Goal: Information Seeking & Learning: Learn about a topic

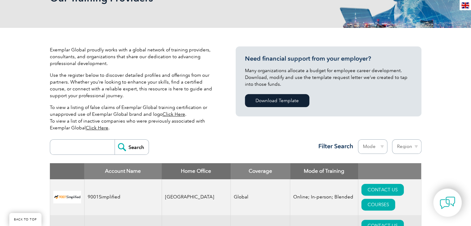
scroll to position [179, 0]
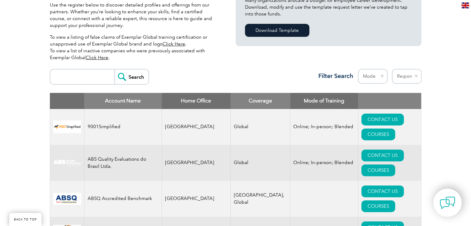
click at [78, 78] on input "search" at bounding box center [83, 76] width 61 height 15
type input "south africa"
click at [115, 69] on input "Search" at bounding box center [132, 76] width 34 height 15
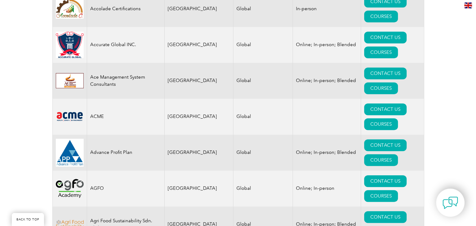
scroll to position [489, 0]
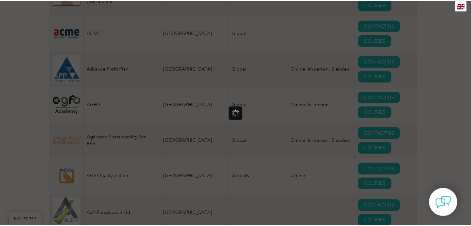
scroll to position [0, 0]
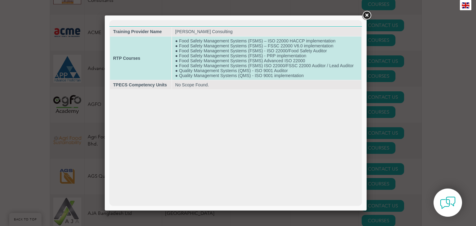
click at [278, 57] on td "● Food Safety Management Systems (FSMS) – ISO 22000 HACCP implementation ● Food…" at bounding box center [266, 58] width 189 height 43
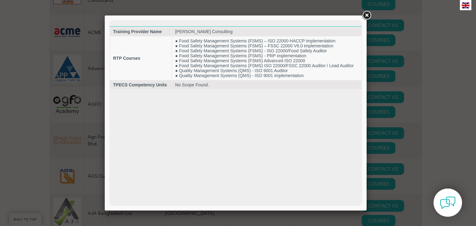
click at [365, 17] on link at bounding box center [366, 15] width 11 height 11
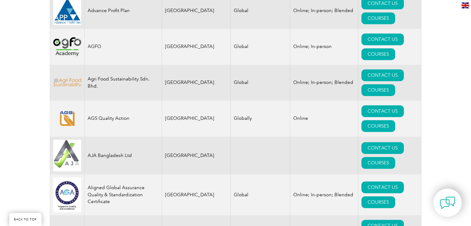
scroll to position [551, 0]
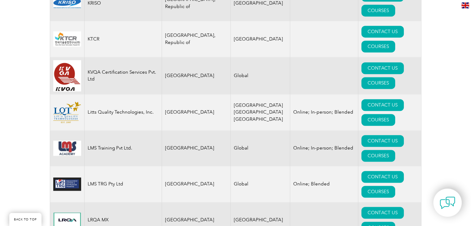
scroll to position [7829, 0]
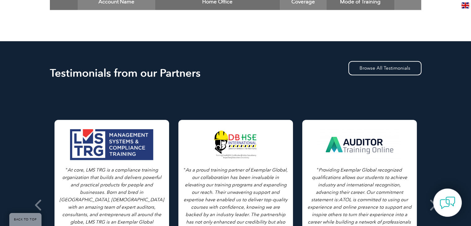
scroll to position [33, 0]
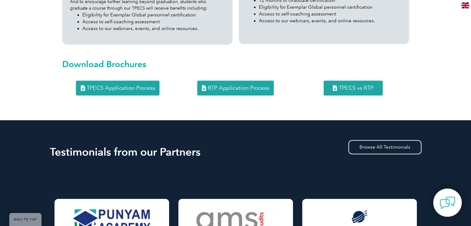
scroll to position [836, 0]
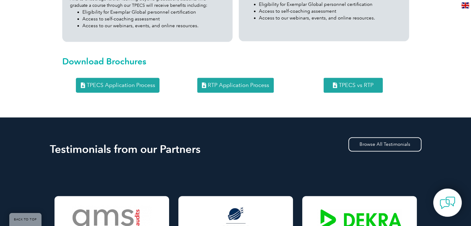
click at [227, 82] on span "RTP Application Process" at bounding box center [238, 85] width 61 height 6
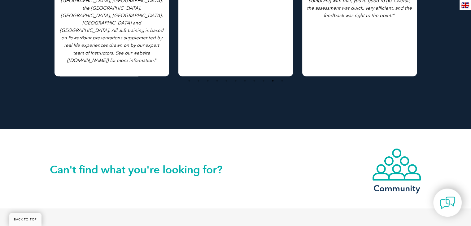
scroll to position [1047, 0]
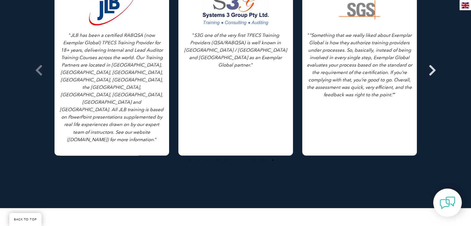
click at [433, 70] on icon at bounding box center [433, 70] width 8 height 0
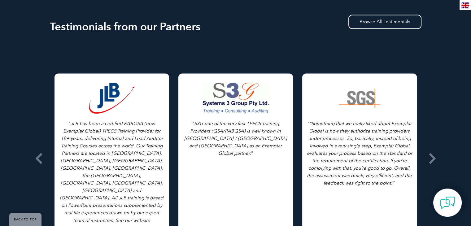
scroll to position [954, 0]
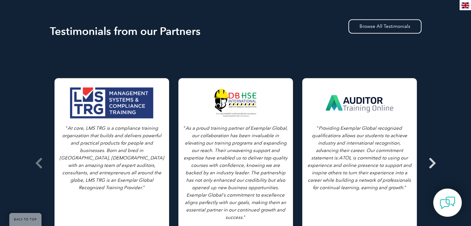
click at [431, 163] on icon at bounding box center [433, 163] width 8 height 0
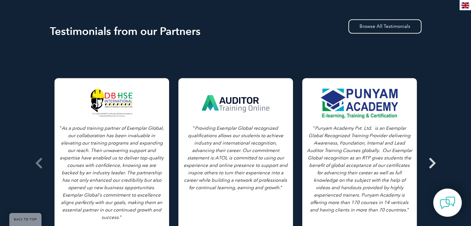
click at [431, 163] on icon at bounding box center [433, 163] width 8 height 0
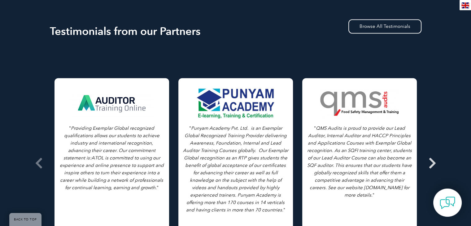
click at [431, 163] on icon at bounding box center [433, 163] width 8 height 0
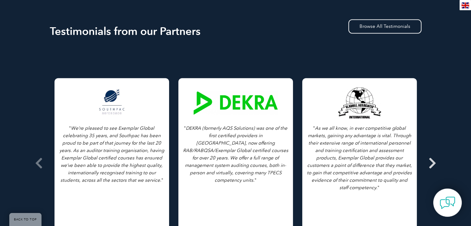
click at [431, 163] on icon at bounding box center [433, 163] width 8 height 0
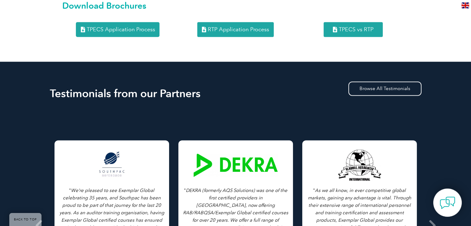
scroll to position [861, 0]
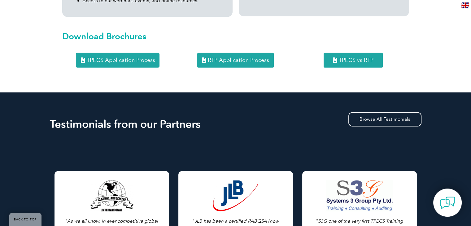
click at [237, 57] on span "RTP Application Process" at bounding box center [238, 60] width 61 height 6
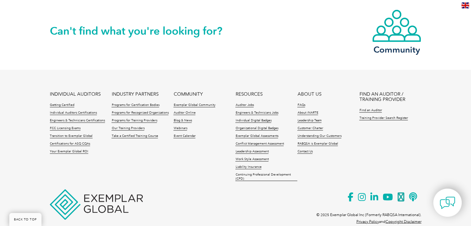
scroll to position [1269, 0]
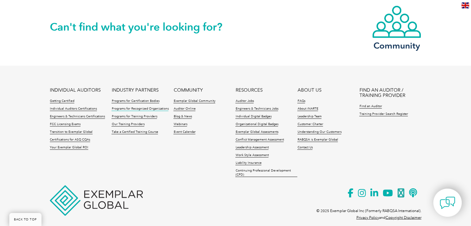
click at [126, 107] on link "Programs for Recognized Organizations" at bounding box center [139, 109] width 57 height 4
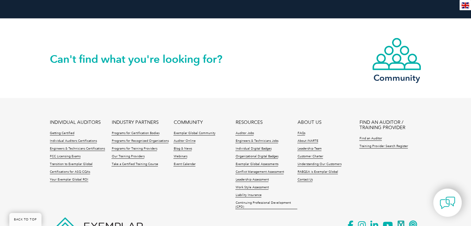
scroll to position [1247, 0]
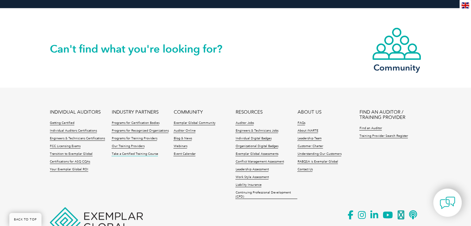
click at [133, 152] on link "Take a Certified Training Course" at bounding box center [134, 154] width 46 height 4
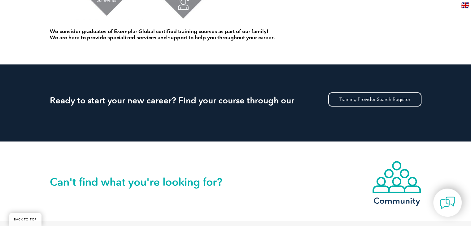
scroll to position [522, 0]
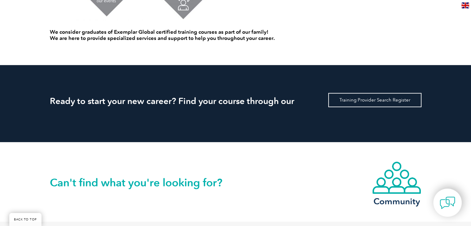
click at [368, 101] on link "Training Provider Search Register" at bounding box center [374, 100] width 93 height 14
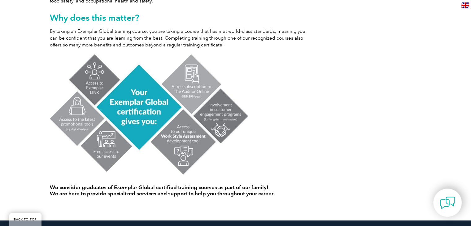
scroll to position [464, 0]
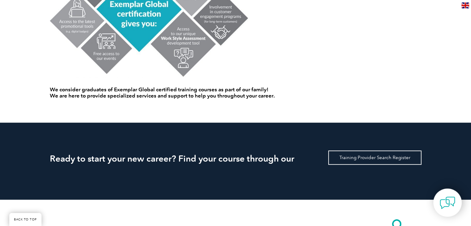
click at [361, 158] on link "Training Provider Search Register" at bounding box center [374, 157] width 93 height 14
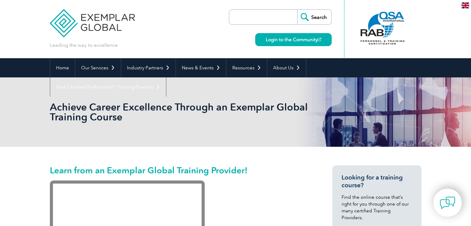
click at [270, 17] on input "search" at bounding box center [264, 17] width 65 height 15
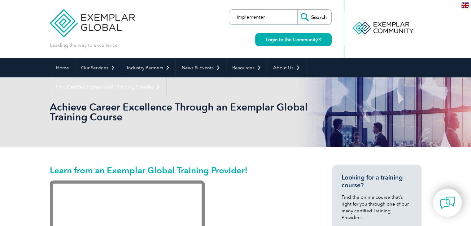
type input "implementer"
click at [297, 10] on input "Search" at bounding box center [314, 17] width 34 height 15
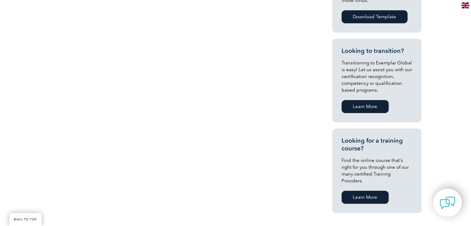
scroll to position [310, 0]
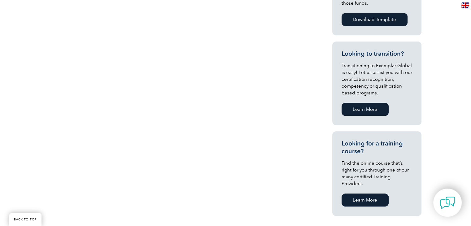
click at [361, 195] on link "Learn More" at bounding box center [365, 200] width 47 height 13
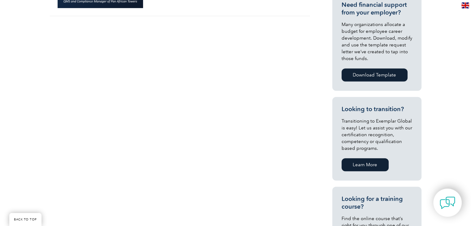
scroll to position [186, 0]
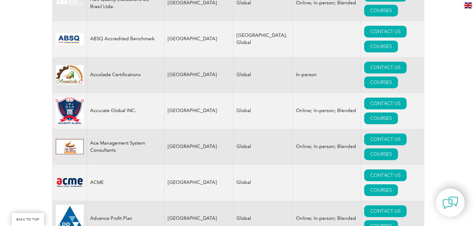
scroll to position [341, 0]
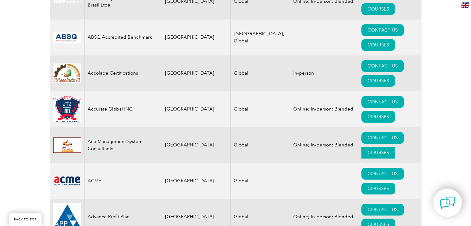
click at [393, 147] on link "COURSES" at bounding box center [378, 153] width 34 height 12
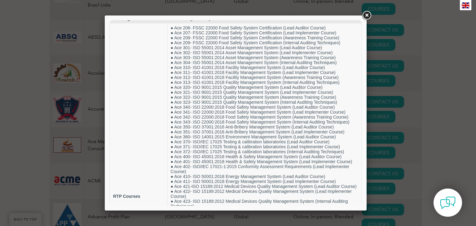
scroll to position [0, 0]
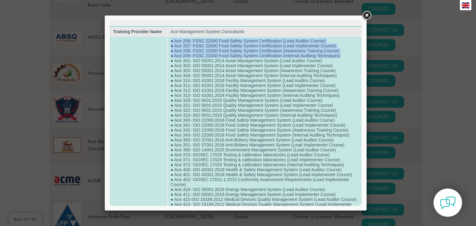
drag, startPoint x: 171, startPoint y: 41, endPoint x: 343, endPoint y: 58, distance: 173.0
click at [343, 58] on td "● Ace 206- FSSC 22000 Food Safety System Certification (Lead Auditor Course) ● …" at bounding box center [265, 210] width 194 height 346
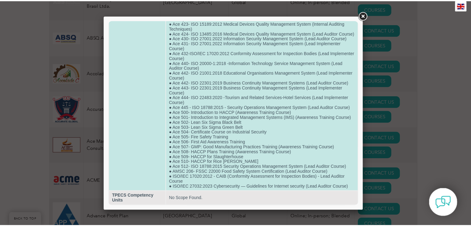
scroll to position [224, 0]
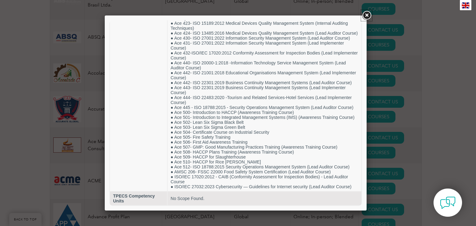
click at [368, 15] on link at bounding box center [366, 15] width 11 height 11
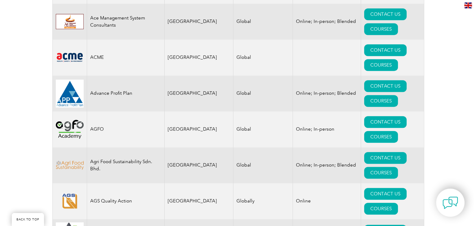
scroll to position [464, 0]
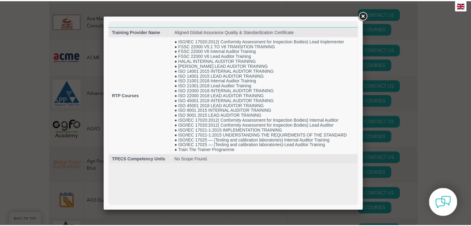
scroll to position [0, 0]
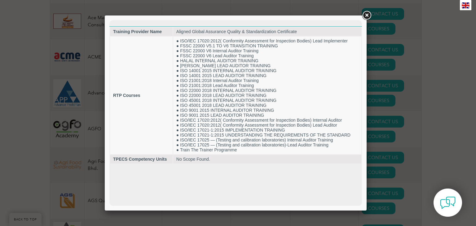
click at [366, 15] on link at bounding box center [366, 15] width 11 height 11
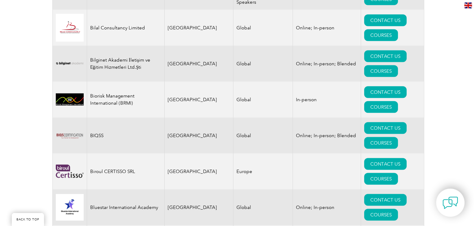
scroll to position [1239, 0]
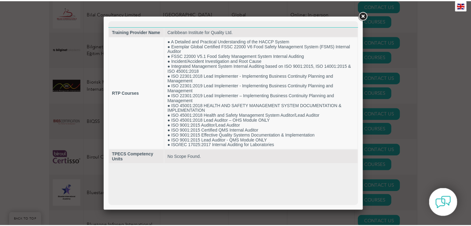
scroll to position [0, 0]
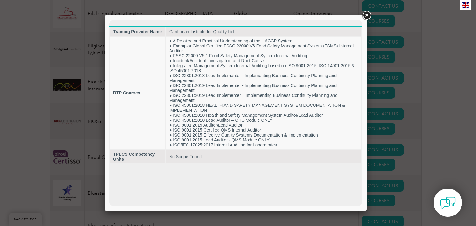
click at [368, 14] on link at bounding box center [366, 15] width 11 height 11
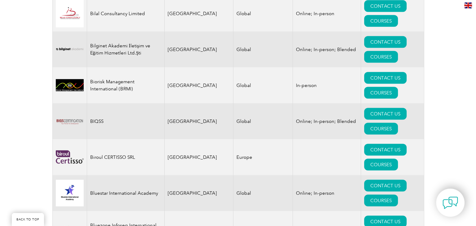
scroll to position [1115, 0]
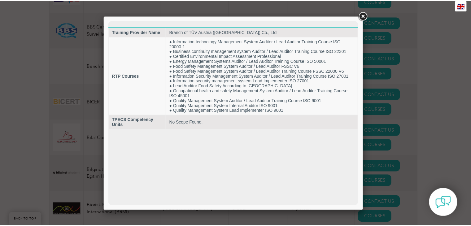
scroll to position [0, 0]
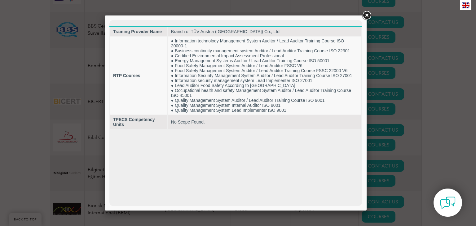
click at [366, 14] on link at bounding box center [366, 15] width 11 height 11
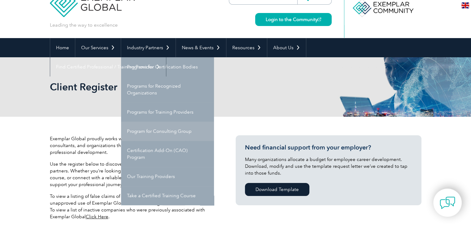
scroll to position [31, 0]
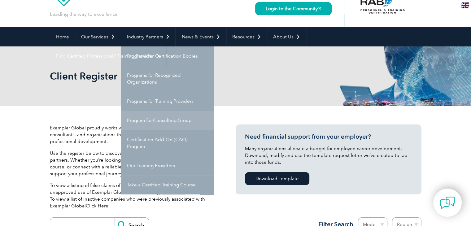
click at [151, 119] on link "Program for Consulting Group" at bounding box center [167, 120] width 93 height 19
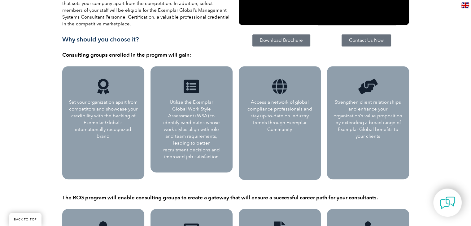
scroll to position [186, 0]
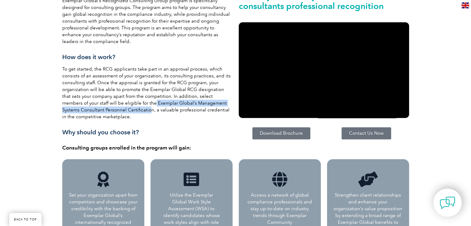
drag, startPoint x: 132, startPoint y: 111, endPoint x: 128, endPoint y: 104, distance: 7.9
click at [128, 104] on p "To get started, the RCG applicants take part in an approval process, which cons…" at bounding box center [147, 93] width 170 height 54
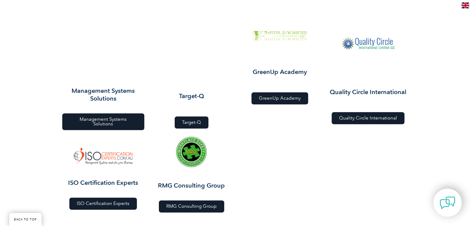
scroll to position [650, 0]
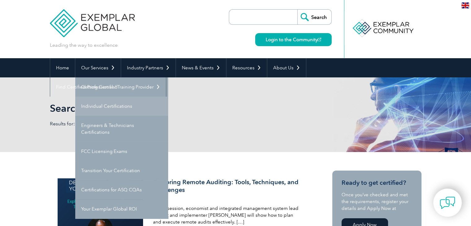
click at [98, 107] on link "Individual Certifications" at bounding box center [121, 106] width 93 height 19
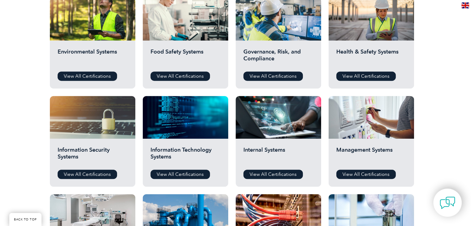
scroll to position [248, 0]
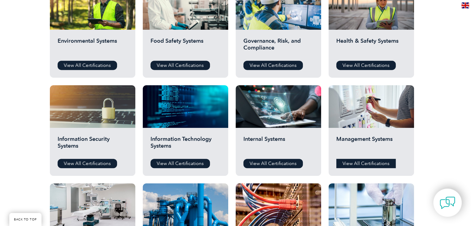
click at [366, 165] on link "View All Certifications" at bounding box center [365, 163] width 59 height 9
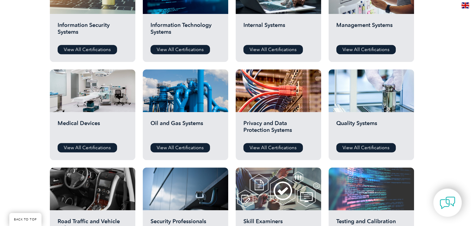
scroll to position [372, 0]
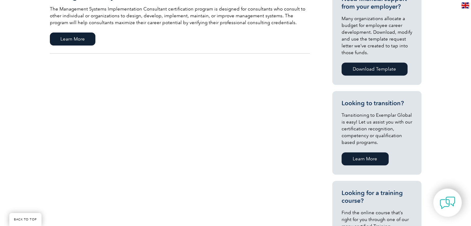
scroll to position [248, 0]
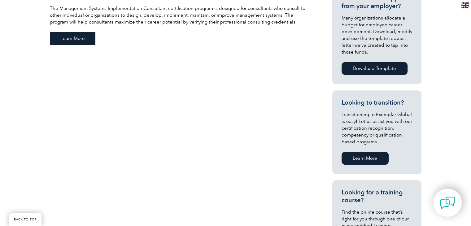
click at [74, 39] on span "Learn More" at bounding box center [73, 38] width 46 height 13
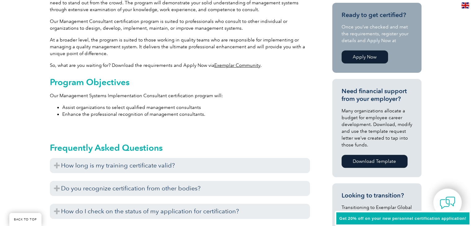
scroll to position [248, 0]
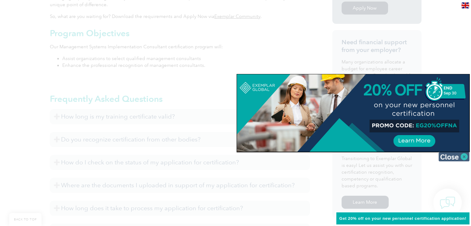
click at [454, 157] on img at bounding box center [453, 156] width 31 height 9
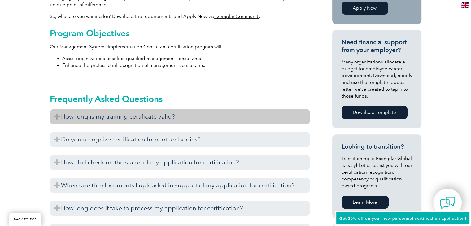
click at [133, 120] on h3 "How long is my training certificate valid?" at bounding box center [180, 116] width 260 height 15
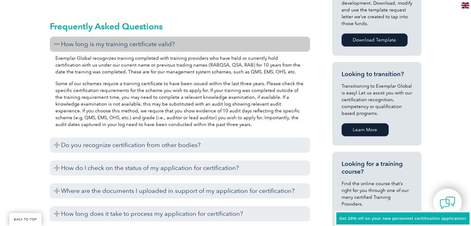
scroll to position [403, 0]
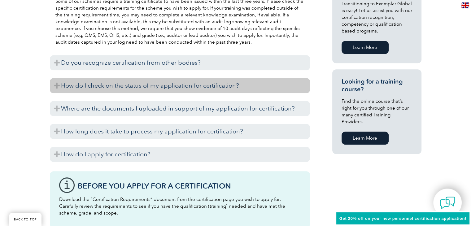
click at [114, 88] on h3 "How do I check on the status of my application for certification?" at bounding box center [180, 85] width 260 height 15
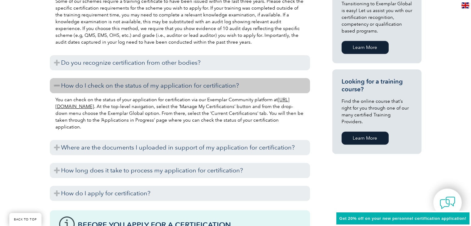
scroll to position [434, 0]
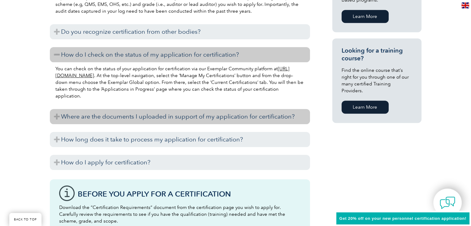
click at [128, 120] on h3 "Where are the documents I uploaded in support of my application for certificati…" at bounding box center [180, 116] width 260 height 15
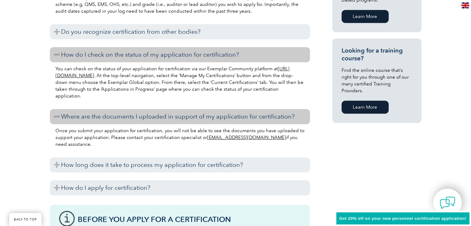
scroll to position [495, 0]
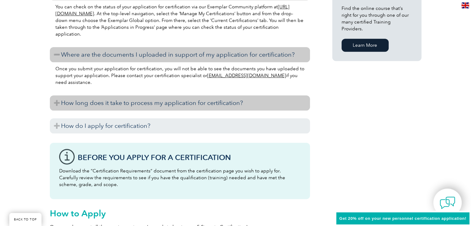
click at [96, 104] on h3 "How long does it take to process my application for certification?" at bounding box center [180, 102] width 260 height 15
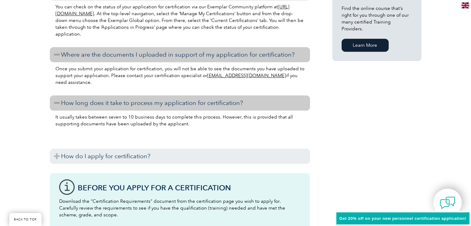
scroll to position [557, 0]
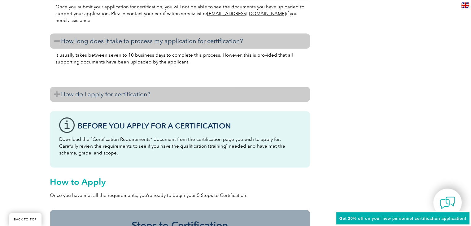
click at [104, 97] on h3 "How do I apply for certification?" at bounding box center [180, 94] width 260 height 15
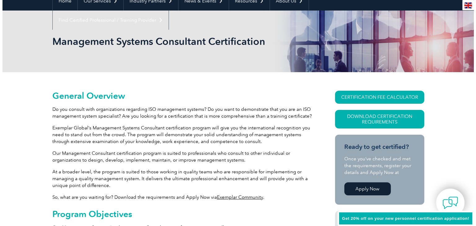
scroll to position [53, 0]
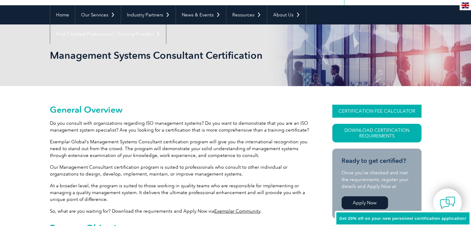
click at [367, 111] on link "CERTIFICATION FEE CALCULATOR" at bounding box center [376, 111] width 89 height 13
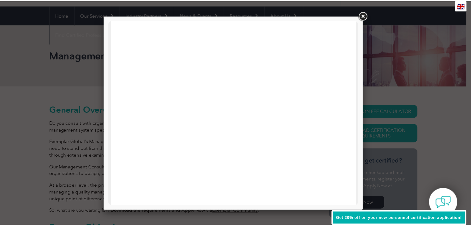
scroll to position [295, 0]
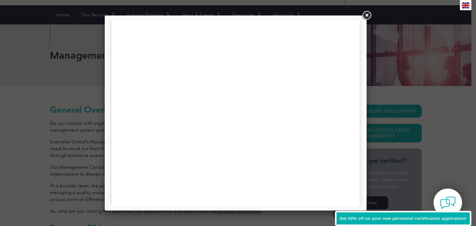
click at [367, 15] on link at bounding box center [366, 15] width 11 height 11
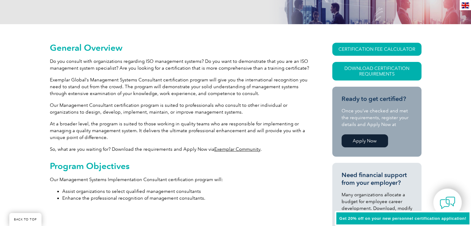
scroll to position [0, 0]
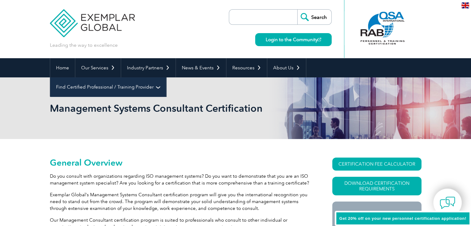
click at [166, 77] on link "Find Certified Professional / Training Provider" at bounding box center [108, 86] width 116 height 19
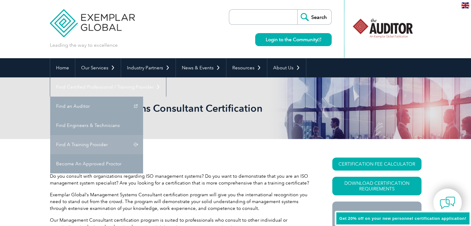
click at [143, 135] on link "Find A Training Provider" at bounding box center [96, 144] width 93 height 19
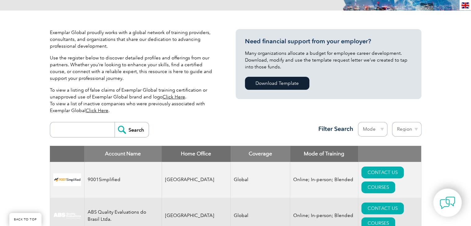
scroll to position [93, 0]
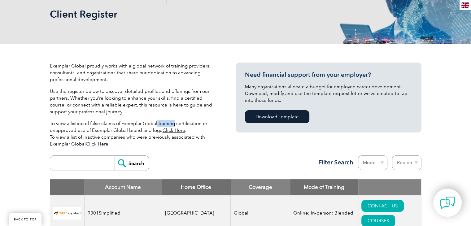
drag, startPoint x: 156, startPoint y: 123, endPoint x: 173, endPoint y: 123, distance: 17.3
click at [173, 123] on p "To view a listing of false claims of Exemplar Global training certification or …" at bounding box center [133, 133] width 167 height 27
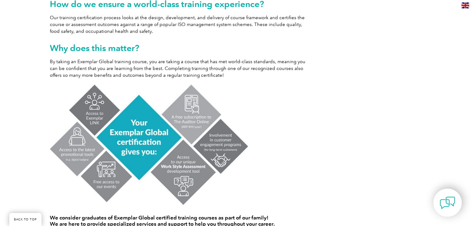
scroll to position [181, 0]
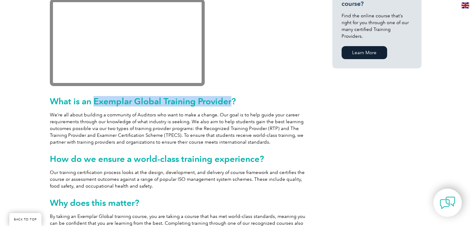
drag, startPoint x: 95, startPoint y: 102, endPoint x: 230, endPoint y: 102, distance: 135.0
click at [230, 102] on h2 "What is an Exemplar Global Training Provider?" at bounding box center [180, 101] width 260 height 10
copy h2 "Exemplar Global Training Provider"
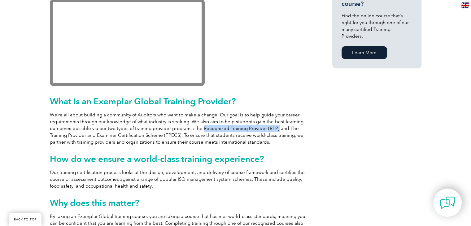
drag, startPoint x: 201, startPoint y: 128, endPoint x: 275, endPoint y: 129, distance: 73.7
click at [275, 129] on p "We’re all about building a community of Auditors who want to make a change. Our…" at bounding box center [180, 128] width 260 height 34
copy p "Recognized Training Provider (RTP)"
